Goal: Obtain resource: Download file/media

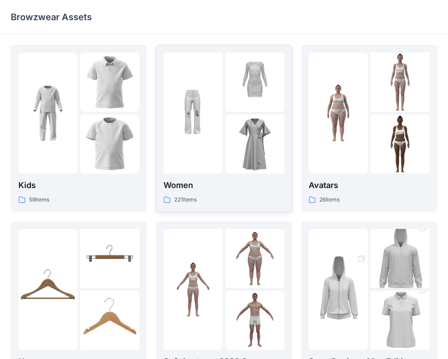
click at [210, 96] on img at bounding box center [193, 112] width 59 height 59
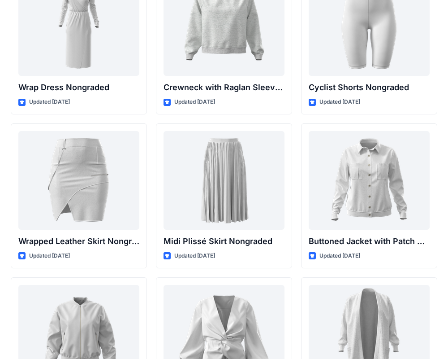
scroll to position [8139, 0]
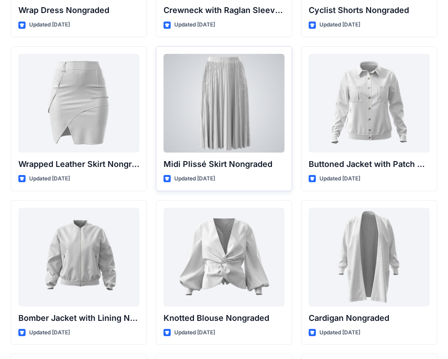
click at [218, 95] on div at bounding box center [224, 103] width 121 height 99
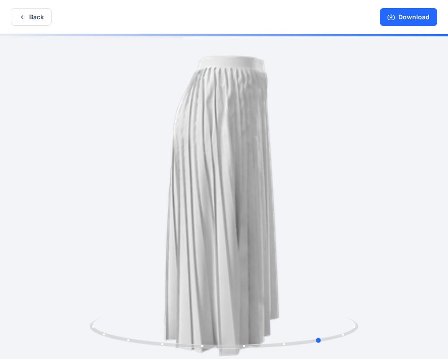
drag, startPoint x: 256, startPoint y: 133, endPoint x: 125, endPoint y: 130, distance: 130.5
click at [125, 130] on div at bounding box center [224, 197] width 448 height 326
click at [30, 20] on button "Back" at bounding box center [31, 16] width 41 height 17
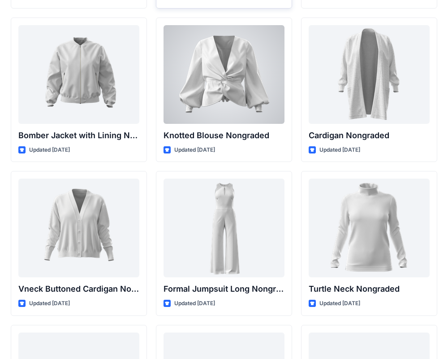
scroll to position [8326, 0]
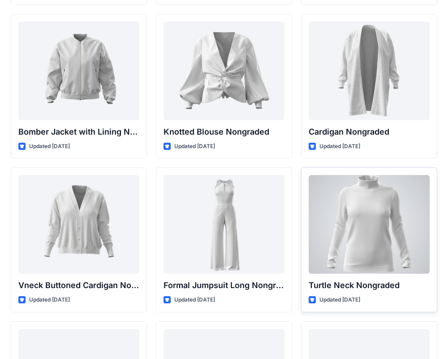
click at [374, 189] on div at bounding box center [369, 224] width 121 height 99
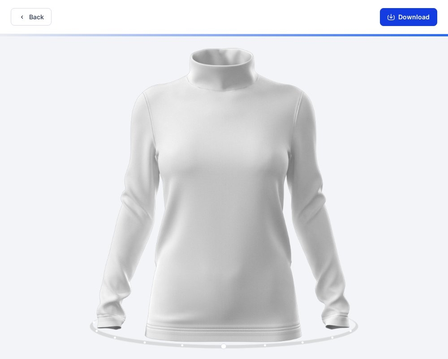
click at [413, 20] on button "Download" at bounding box center [408, 17] width 57 height 18
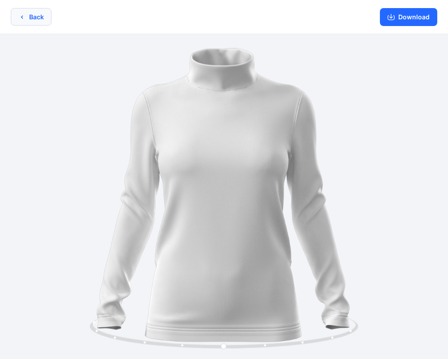
click at [34, 15] on button "Back" at bounding box center [31, 16] width 41 height 17
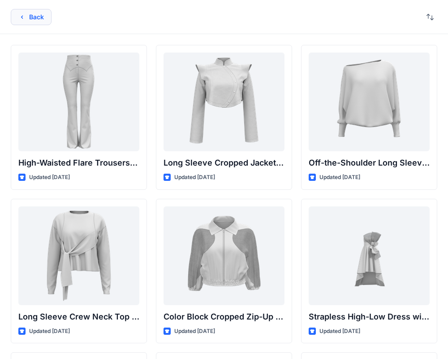
click at [46, 14] on button "Back" at bounding box center [31, 17] width 41 height 16
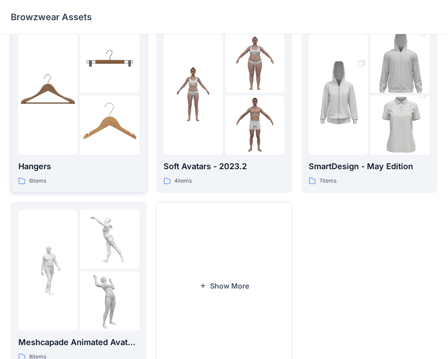
scroll to position [213, 0]
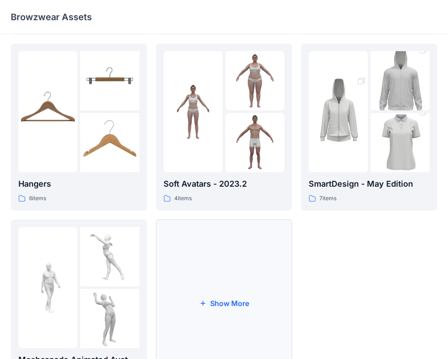
click at [248, 235] on button "Show More" at bounding box center [224, 302] width 136 height 167
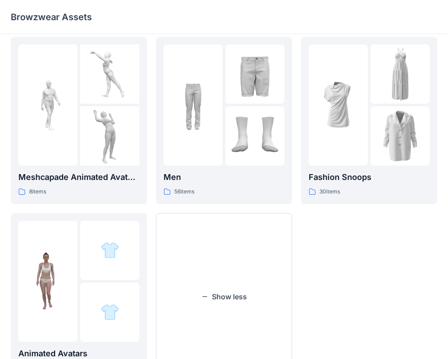
scroll to position [406, 0]
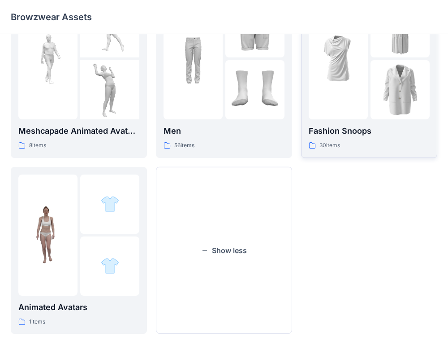
click at [334, 109] on div at bounding box center [338, 58] width 59 height 121
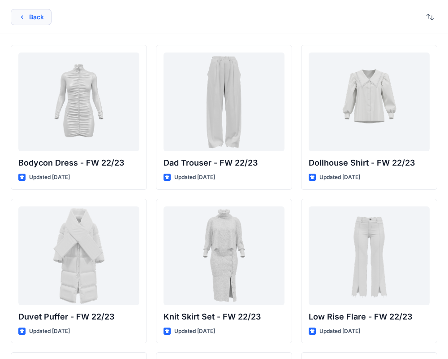
click at [39, 19] on button "Back" at bounding box center [31, 17] width 41 height 16
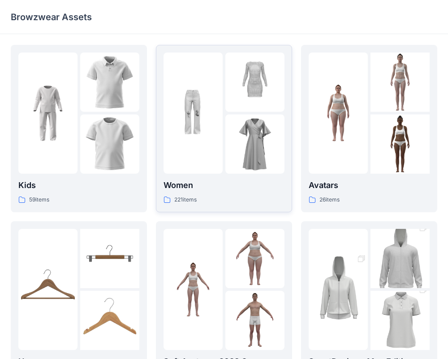
click at [212, 91] on img at bounding box center [193, 112] width 59 height 59
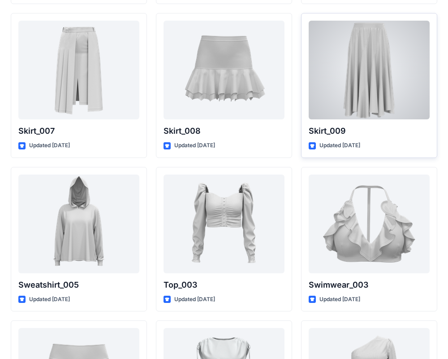
scroll to position [4329, 0]
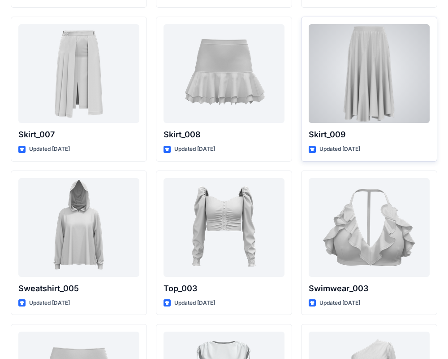
click at [367, 64] on div at bounding box center [369, 73] width 121 height 99
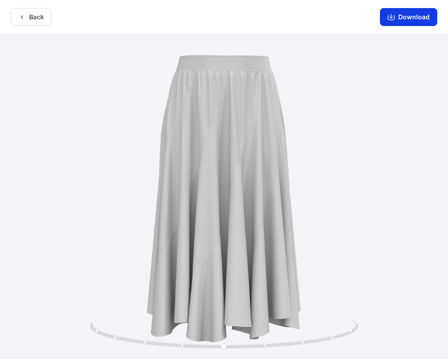
click at [398, 17] on button "Download" at bounding box center [408, 17] width 57 height 18
